Goal: Transaction & Acquisition: Obtain resource

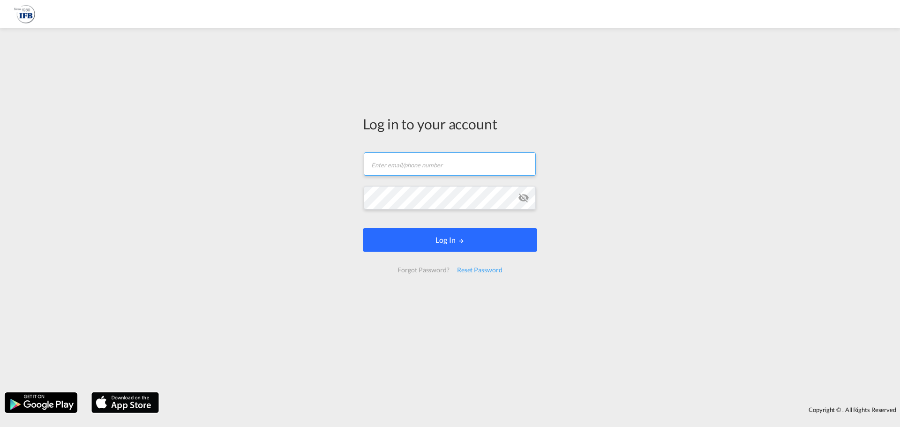
type input "[PERSON_NAME][EMAIL_ADDRESS][DOMAIN_NAME]"
click at [454, 243] on button "Log In" at bounding box center [450, 239] width 174 height 23
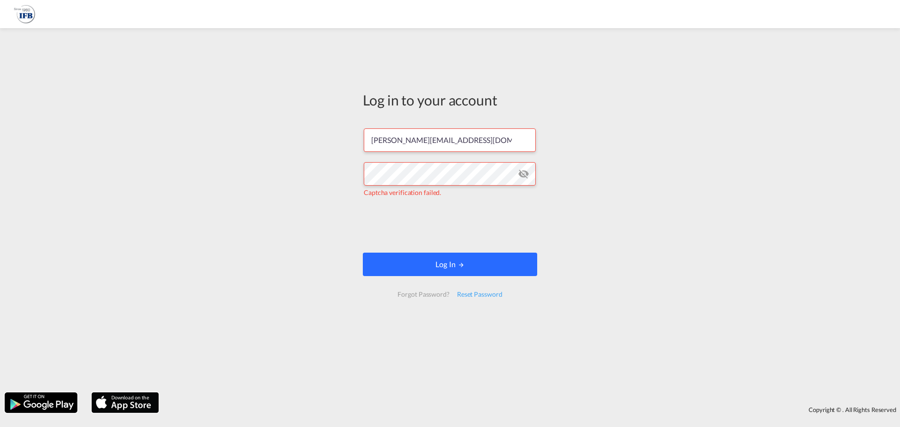
click at [436, 269] on button "Log In" at bounding box center [450, 264] width 174 height 23
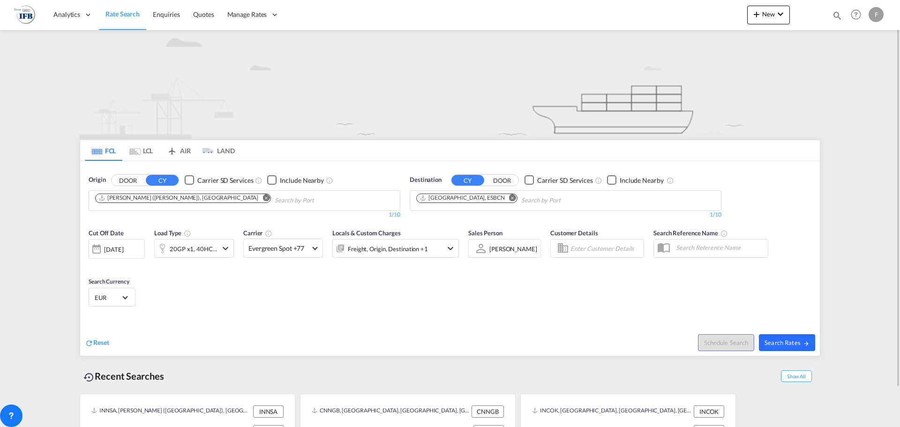
click at [780, 339] on span "Search Rates" at bounding box center [786, 342] width 45 height 7
type input "INNSA to ESBCN / [DATE]"
